Goal: Task Accomplishment & Management: Manage account settings

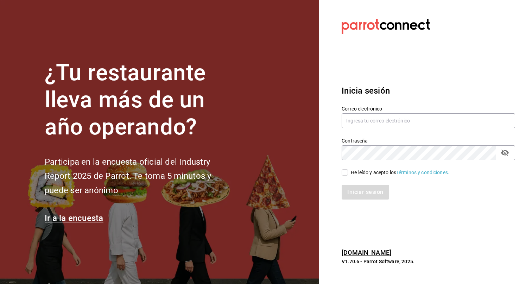
click at [390, 124] on input "text" at bounding box center [429, 120] width 174 height 15
type input "jesus.vazquez@grupocosteno.com"
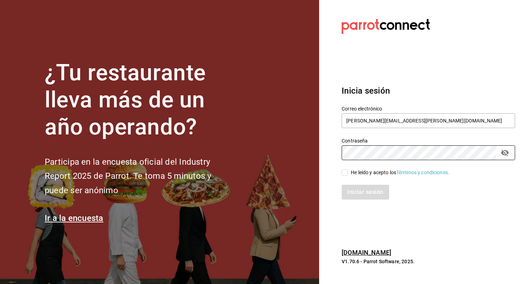
click at [365, 172] on div "He leído y acepto los Términos y condiciones." at bounding box center [400, 172] width 99 height 7
click at [348, 172] on input "He leído y acepto los Términos y condiciones." at bounding box center [345, 172] width 6 height 6
checkbox input "true"
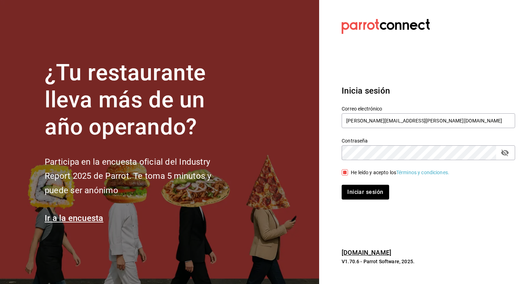
click at [500, 152] on button "passwordField" at bounding box center [505, 153] width 12 height 12
click at [375, 195] on button "Iniciar sesión" at bounding box center [366, 192] width 48 height 15
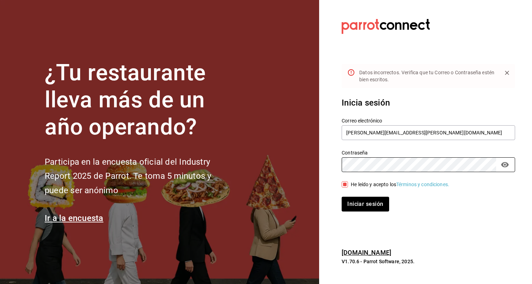
click at [340, 159] on div "Contraseña Contraseña" at bounding box center [424, 156] width 182 height 31
click at [342, 197] on button "Iniciar sesión" at bounding box center [365, 204] width 47 height 15
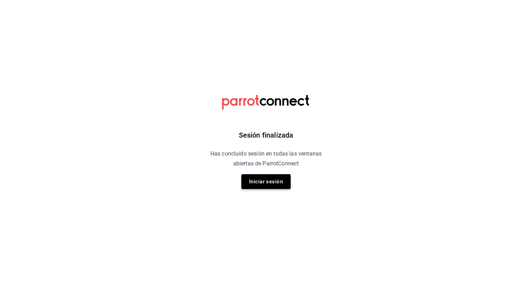
click at [253, 181] on button "Iniciar sesión" at bounding box center [265, 181] width 49 height 15
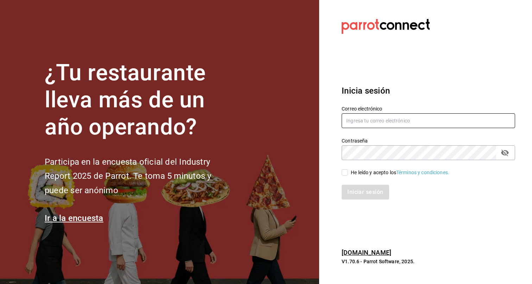
click at [397, 120] on input "text" at bounding box center [429, 120] width 174 height 15
type input "[PERSON_NAME][EMAIL_ADDRESS][PERSON_NAME][DOMAIN_NAME]"
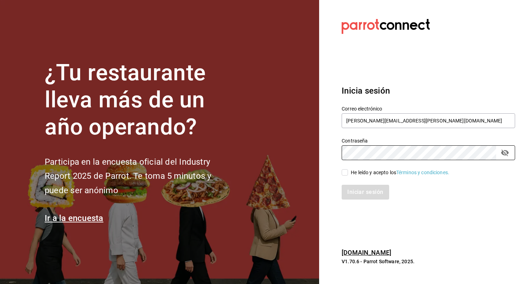
click at [381, 171] on div "He leído y acepto los Términos y condiciones." at bounding box center [400, 172] width 99 height 7
click at [348, 171] on input "He leído y acepto los Términos y condiciones." at bounding box center [345, 172] width 6 height 6
checkbox input "true"
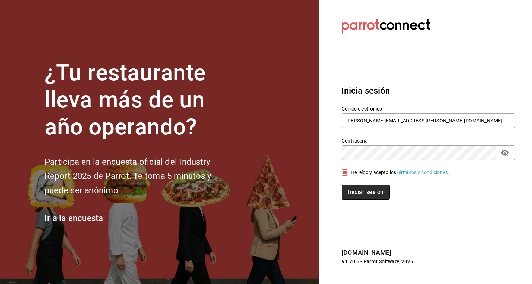
click at [366, 197] on button "Iniciar sesión" at bounding box center [366, 192] width 48 height 15
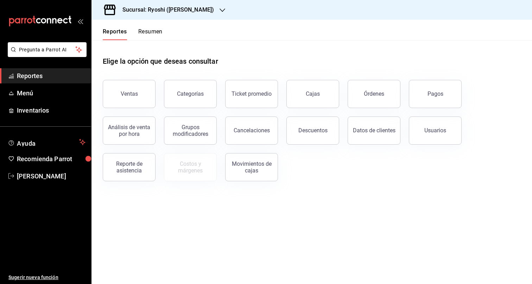
click at [192, 10] on div "Sucursal: Ryoshi ([PERSON_NAME])" at bounding box center [162, 10] width 131 height 20
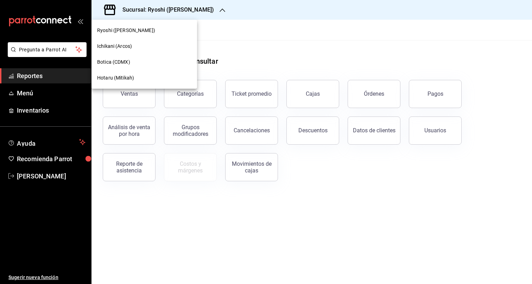
click at [37, 176] on div at bounding box center [266, 142] width 532 height 284
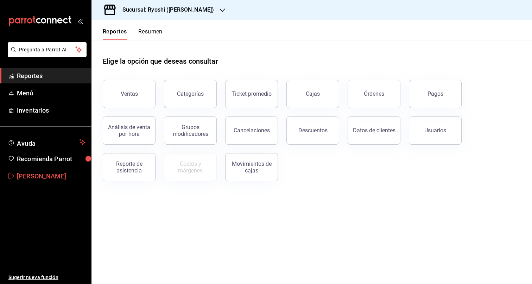
click at [19, 176] on span "Aaron Vazquez" at bounding box center [51, 176] width 69 height 10
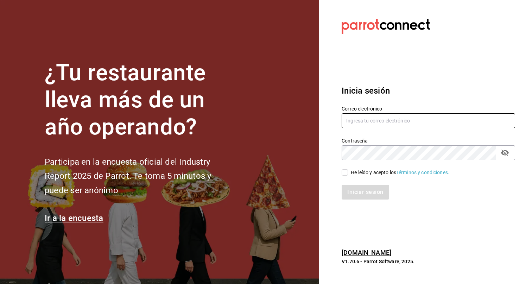
click at [423, 117] on input "text" at bounding box center [429, 120] width 174 height 15
type input "[PERSON_NAME][EMAIL_ADDRESS][PERSON_NAME][DOMAIN_NAME]"
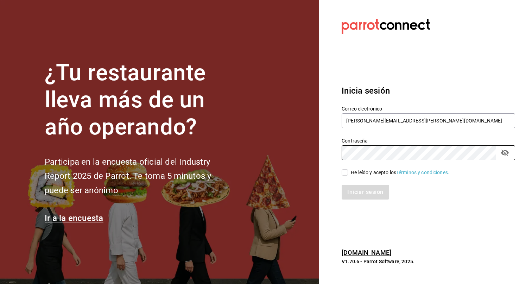
click at [378, 169] on div "He leído y acepto los Términos y condiciones." at bounding box center [400, 172] width 99 height 7
click at [348, 169] on input "He leído y acepto los Términos y condiciones." at bounding box center [345, 172] width 6 height 6
checkbox input "true"
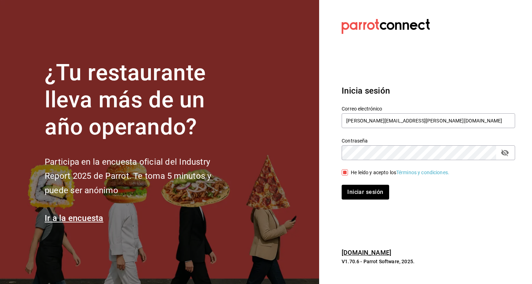
click at [369, 202] on div "Inicia sesión Correo electrónico jesus.vazquez@grupocosteno.com Contraseña Cont…" at bounding box center [429, 142] width 174 height 132
click at [370, 196] on button "Iniciar sesión" at bounding box center [366, 192] width 48 height 15
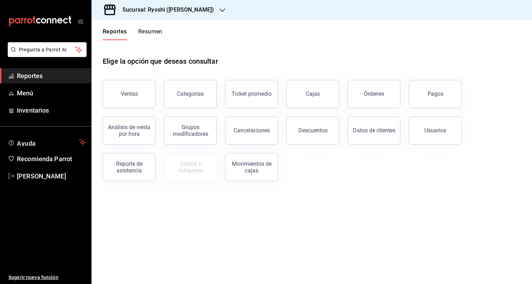
click at [190, 8] on h3 "Sucursal: Ryoshi ([PERSON_NAME])" at bounding box center [165, 10] width 97 height 8
